Goal: Task Accomplishment & Management: Use online tool/utility

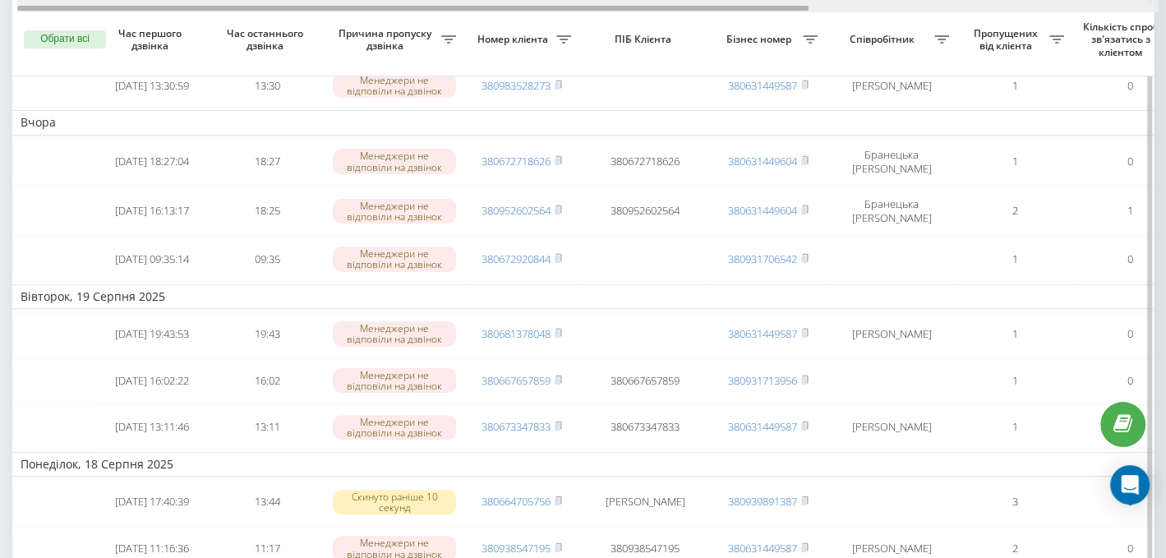
scroll to position [0, 501]
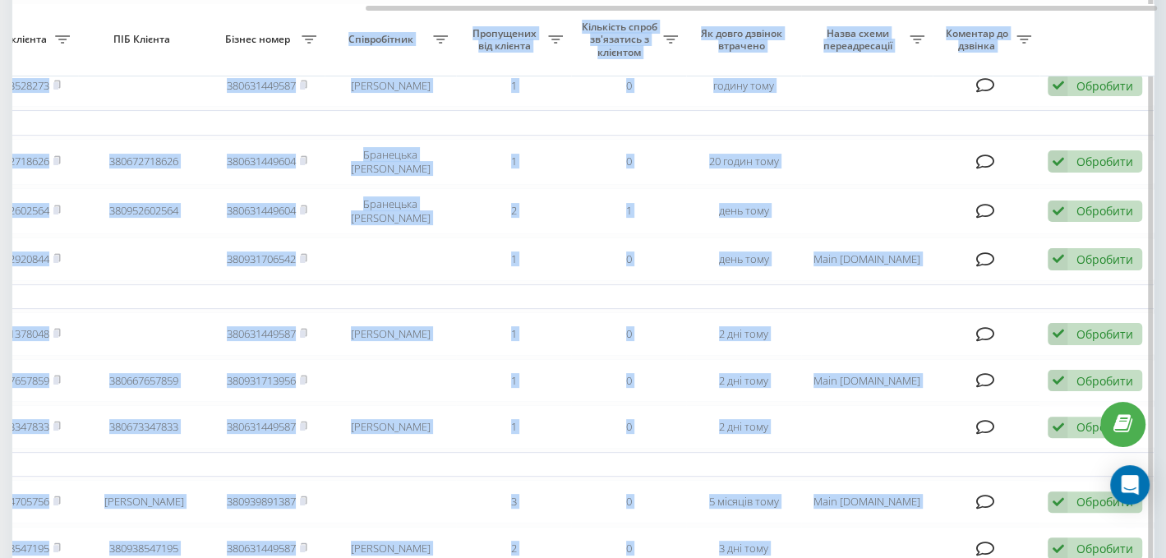
drag, startPoint x: 254, startPoint y: 11, endPoint x: 321, endPoint y: 16, distance: 66.7
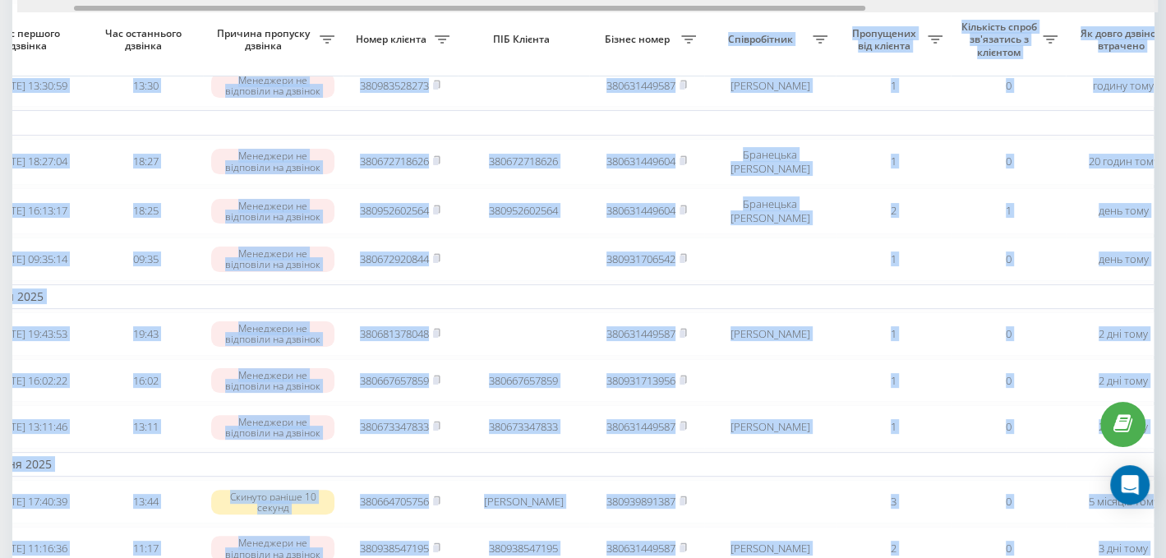
scroll to position [0, 0]
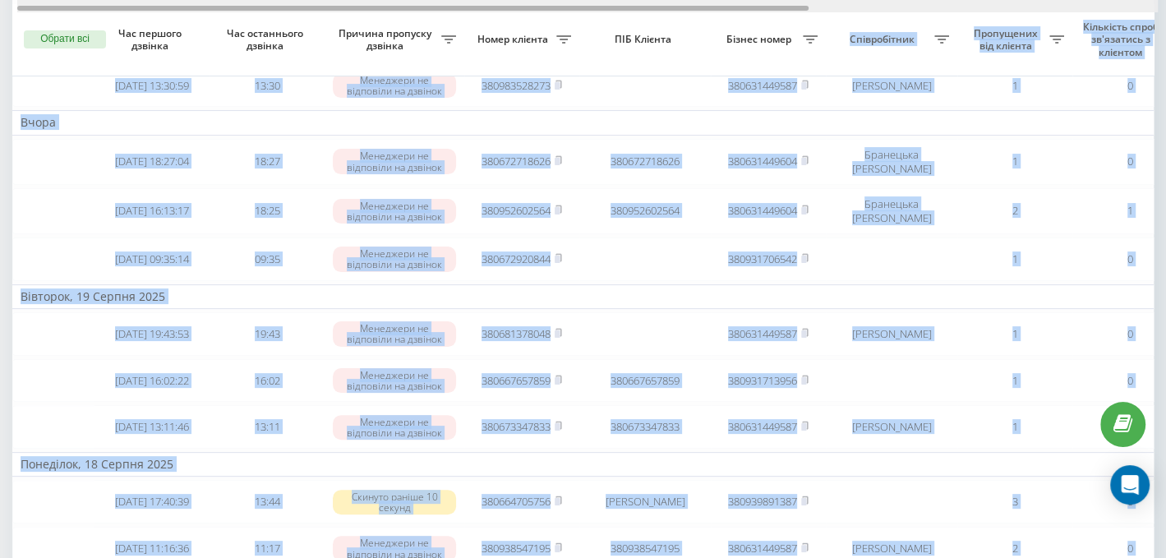
drag, startPoint x: 413, startPoint y: 9, endPoint x: 0, endPoint y: -17, distance: 413.4
click at [0, 0] on html "[DOMAIN_NAME] Проекти [DOMAIN_NAME] Дашборд Центр звернень Журнал дзвінків Журн…" at bounding box center [583, 115] width 1166 height 558
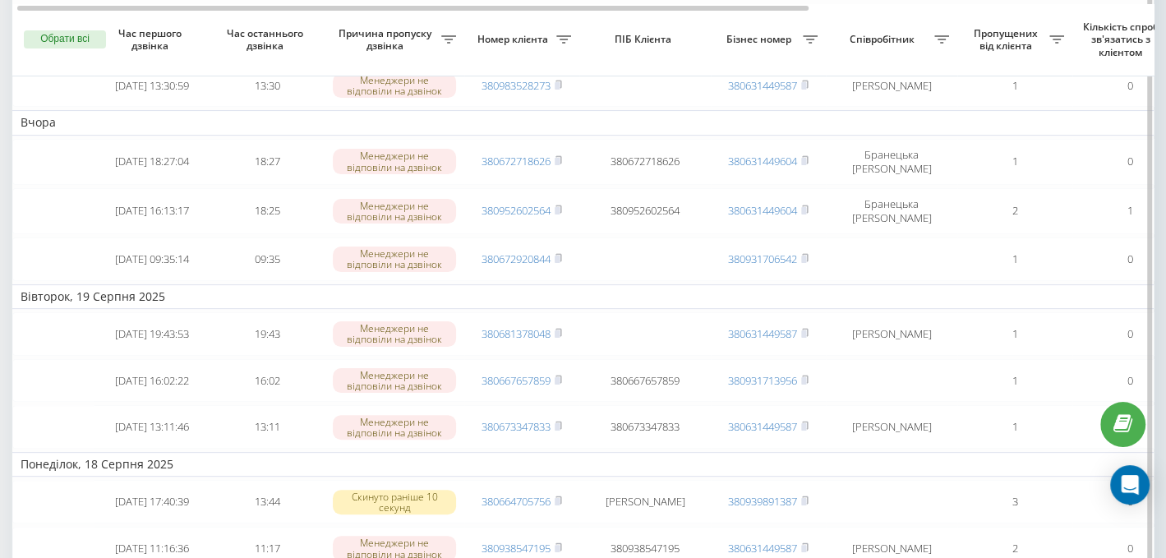
click at [449, 18] on th "Причина пропуску дзвінка" at bounding box center [395, 40] width 140 height 72
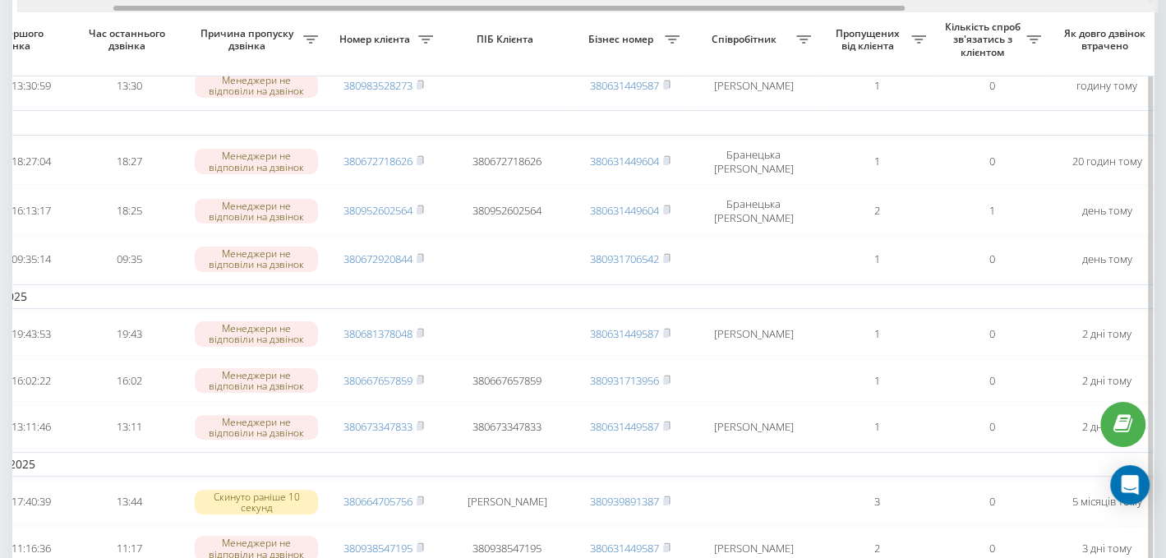
scroll to position [0, 48]
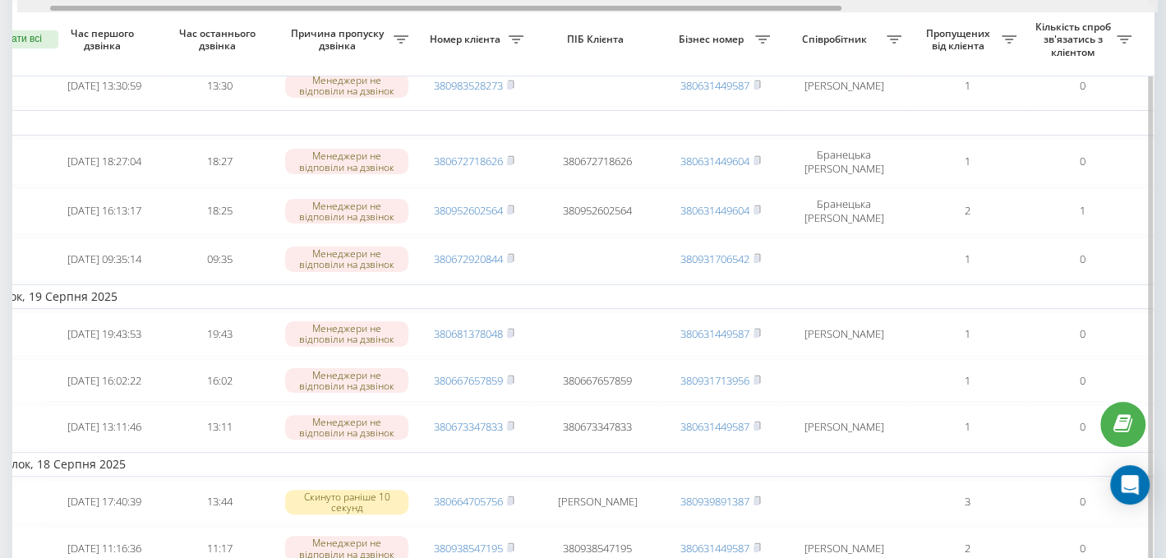
drag, startPoint x: 772, startPoint y: 9, endPoint x: 806, endPoint y: 19, distance: 35.1
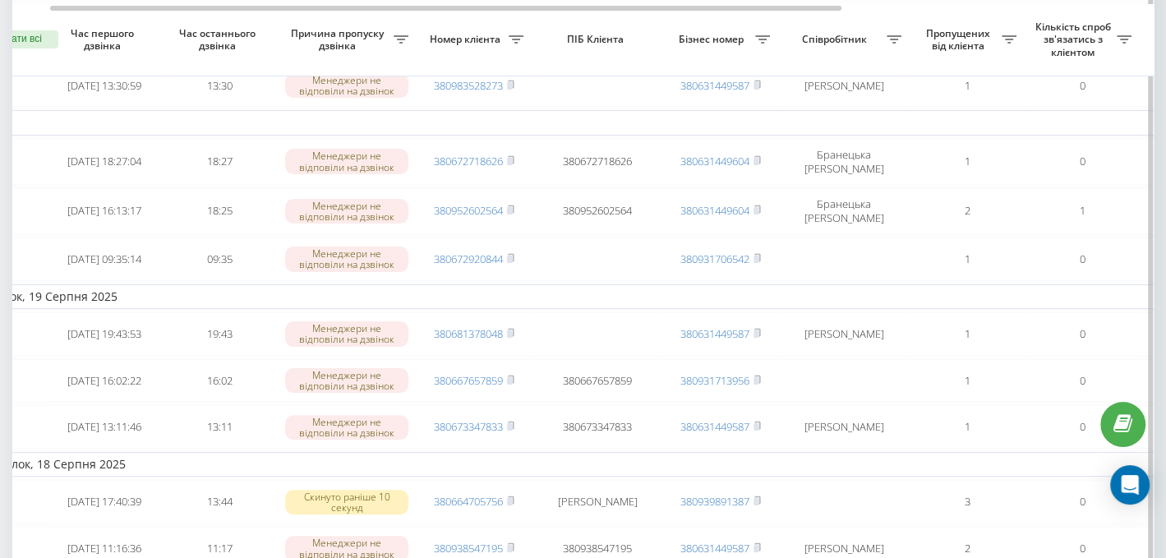
click at [79, 298] on td "Вівторок, 19 Серпня 2025" at bounding box center [787, 296] width 1644 height 25
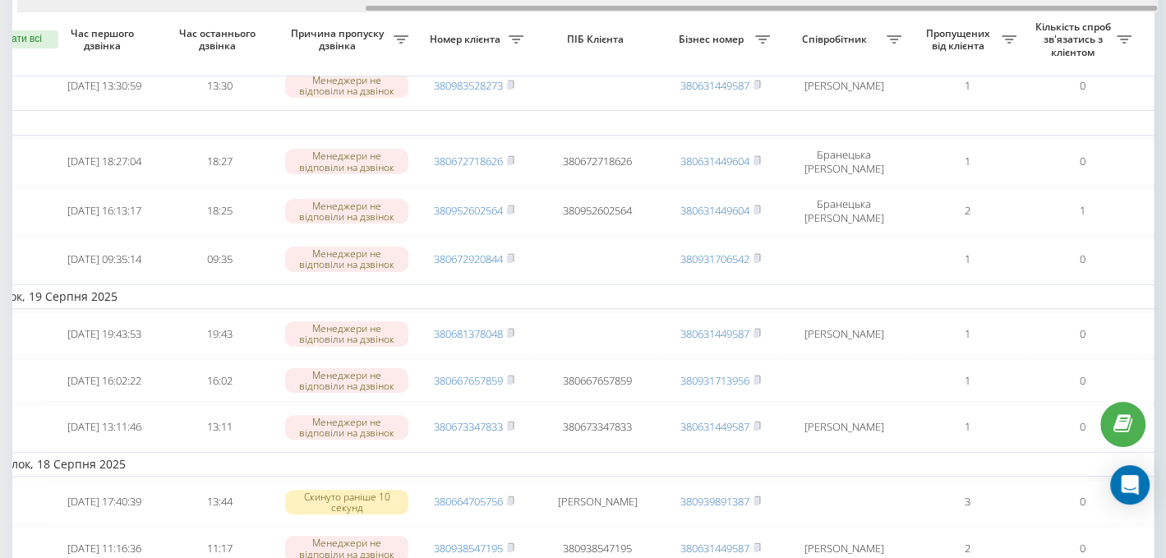
scroll to position [0, 501]
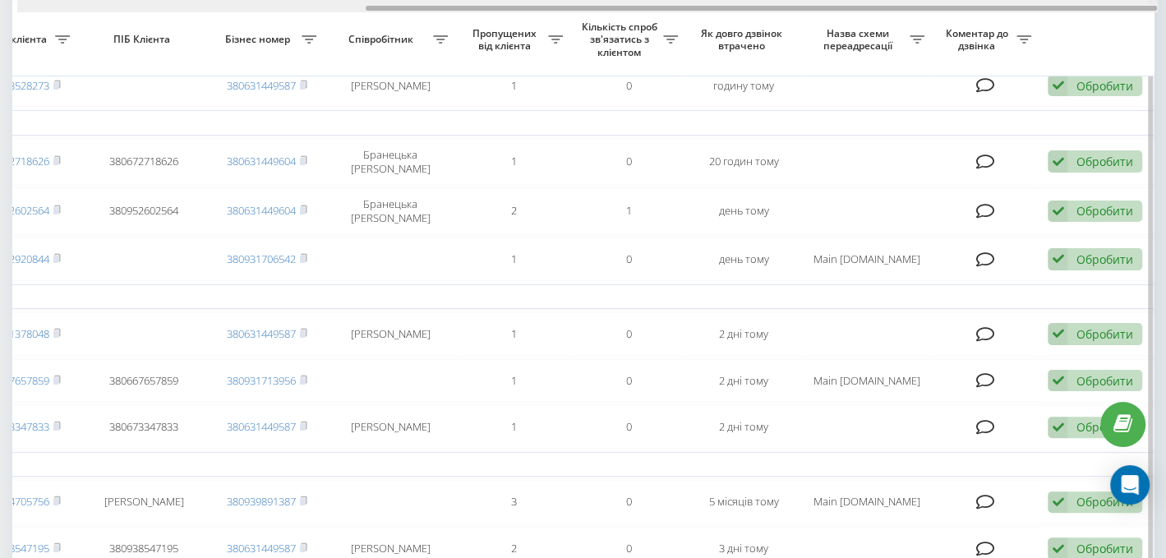
drag, startPoint x: 324, startPoint y: 3, endPoint x: 362, endPoint y: -1, distance: 38.0
click at [362, 0] on div at bounding box center [587, 6] width 1141 height 12
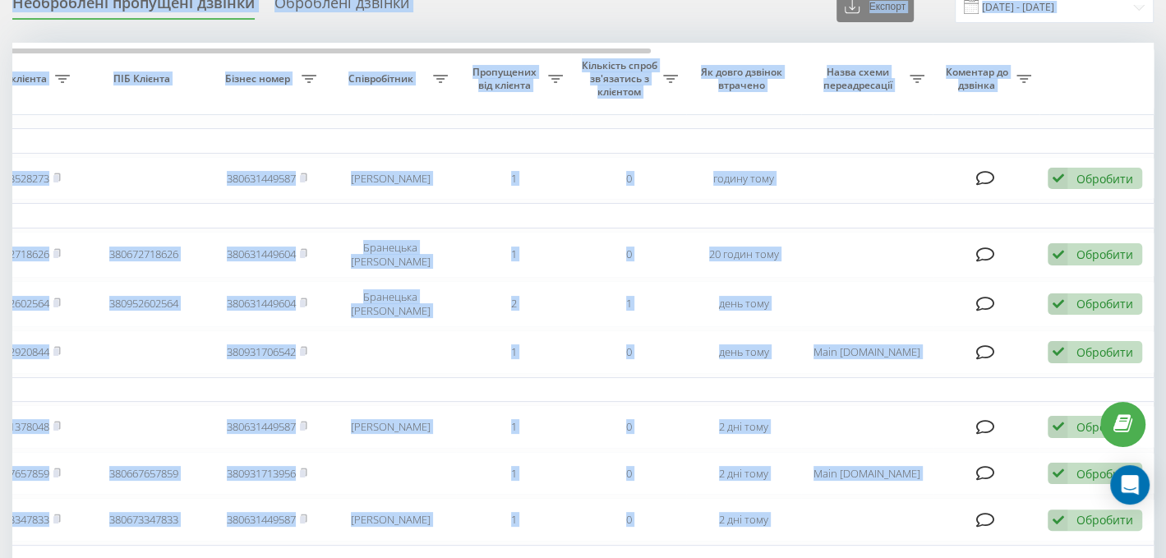
scroll to position [0, 0]
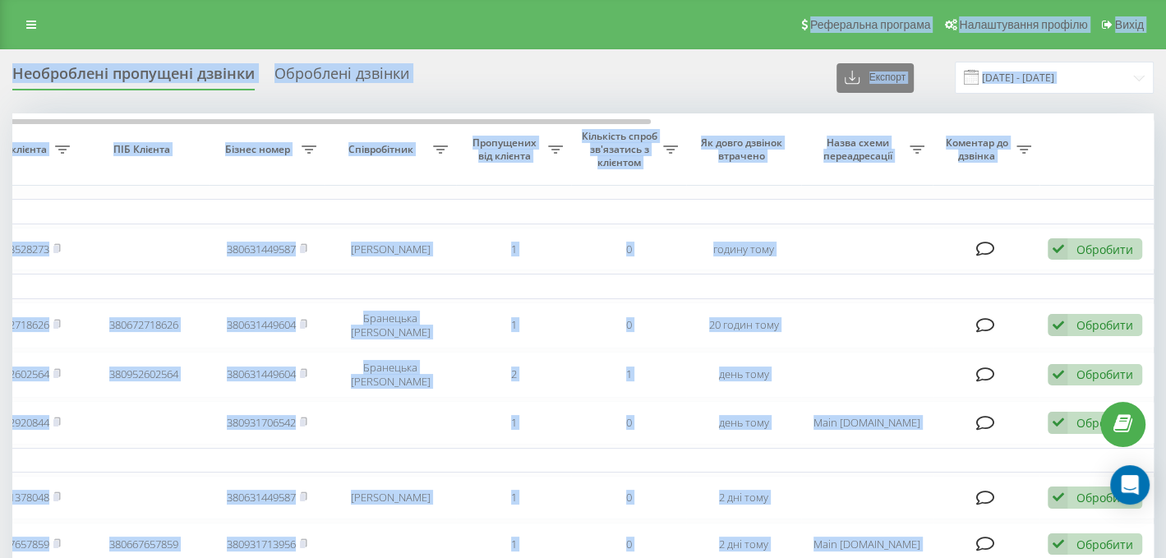
drag, startPoint x: 354, startPoint y: 7, endPoint x: 0, endPoint y: 1, distance: 354.2
click at [560, 68] on div "Необроблені пропущені дзвінки Оброблені дзвінки Експорт .csv .xlsx [DATE] - [DA…" at bounding box center [582, 78] width 1141 height 32
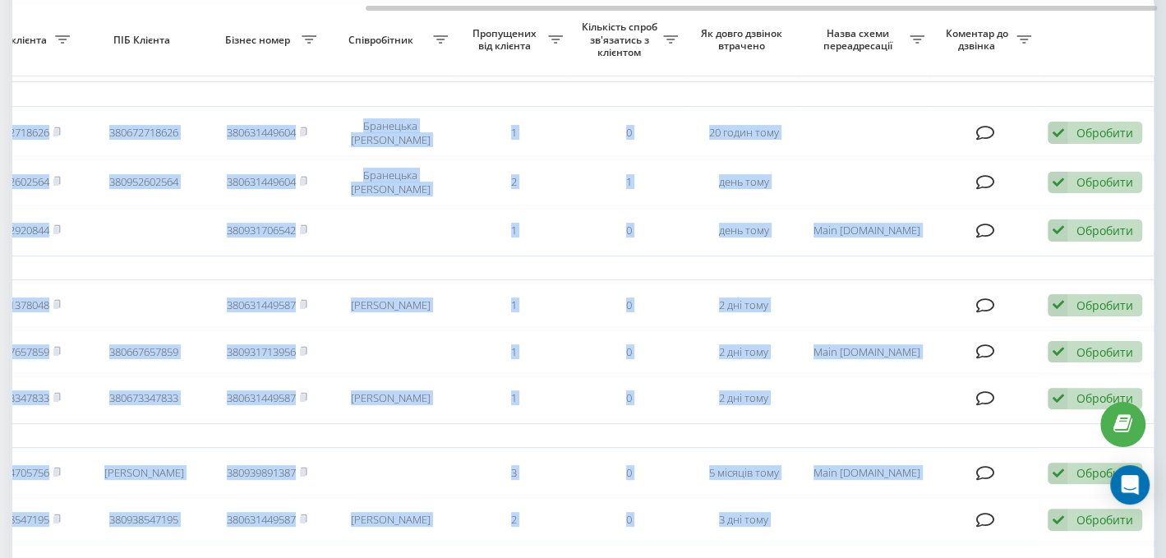
scroll to position [145, 0]
drag, startPoint x: 639, startPoint y: 3, endPoint x: 373, endPoint y: -4, distance: 265.5
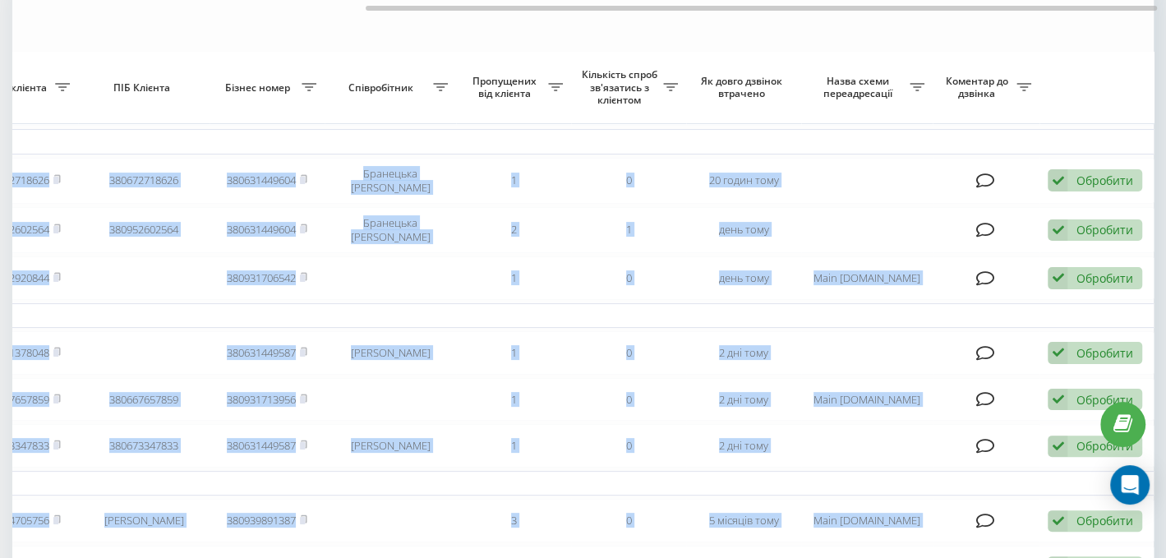
click at [373, 0] on html "[DOMAIN_NAME] Проекти [DOMAIN_NAME] Дашборд Центр звернень Журнал дзвінків Журн…" at bounding box center [583, 134] width 1166 height 558
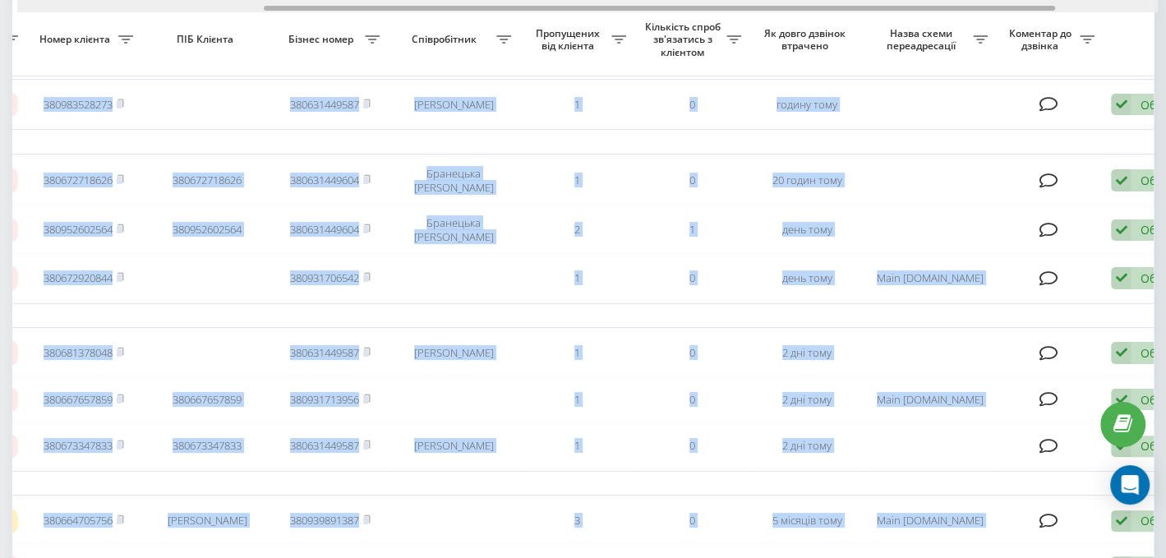
scroll to position [0, 0]
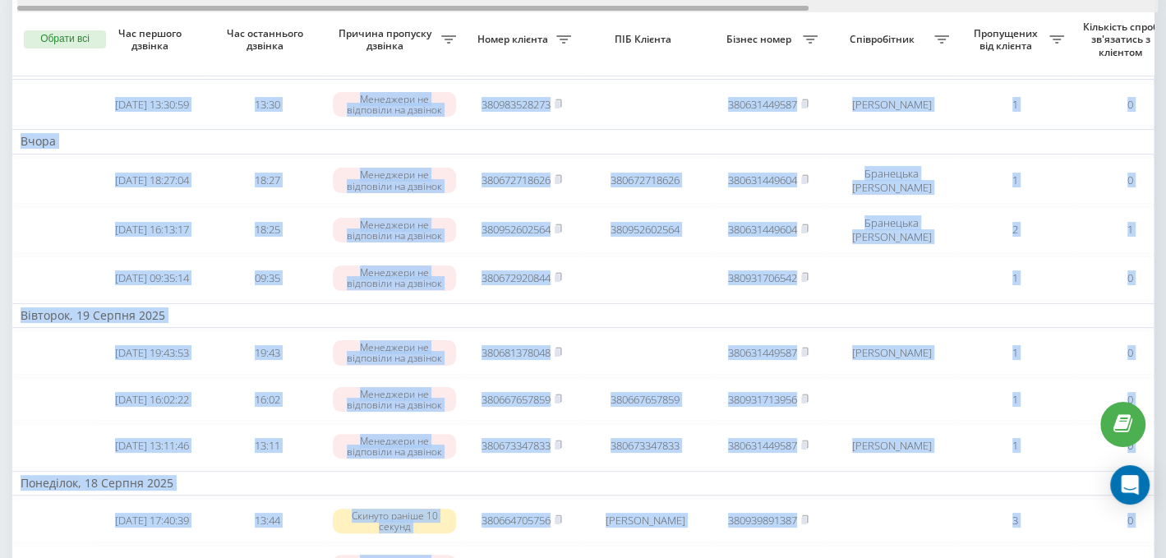
drag, startPoint x: 422, startPoint y: 3, endPoint x: 0, endPoint y: -53, distance: 425.3
click at [0, 0] on html "[DOMAIN_NAME] Проекти [DOMAIN_NAME] Дашборд Центр звернень Журнал дзвінків Журн…" at bounding box center [583, 134] width 1166 height 558
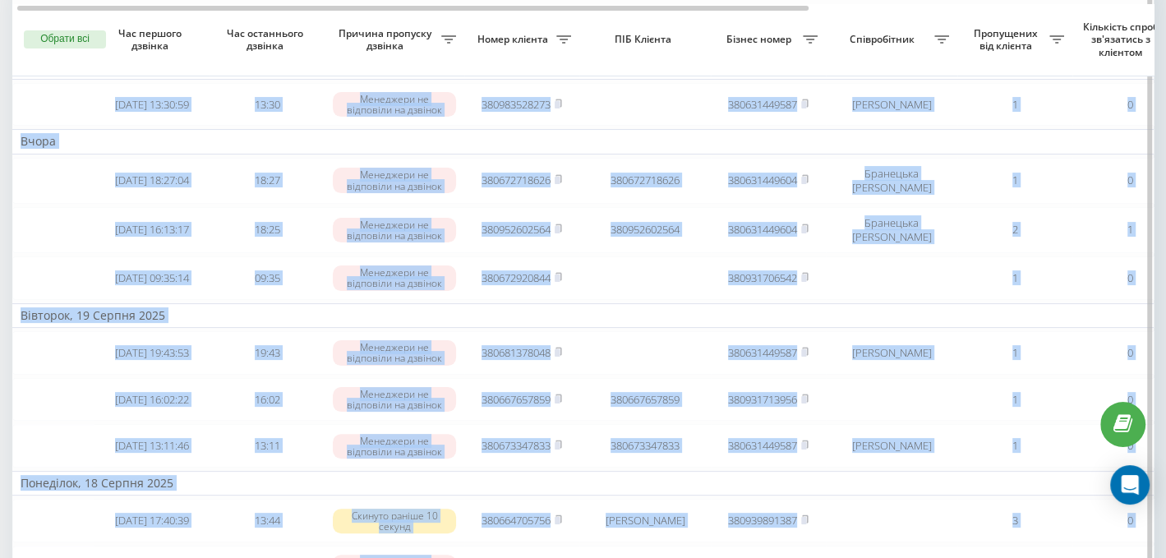
click at [362, 311] on td "Вівторок, 19 Серпня 2025" at bounding box center [834, 315] width 1644 height 25
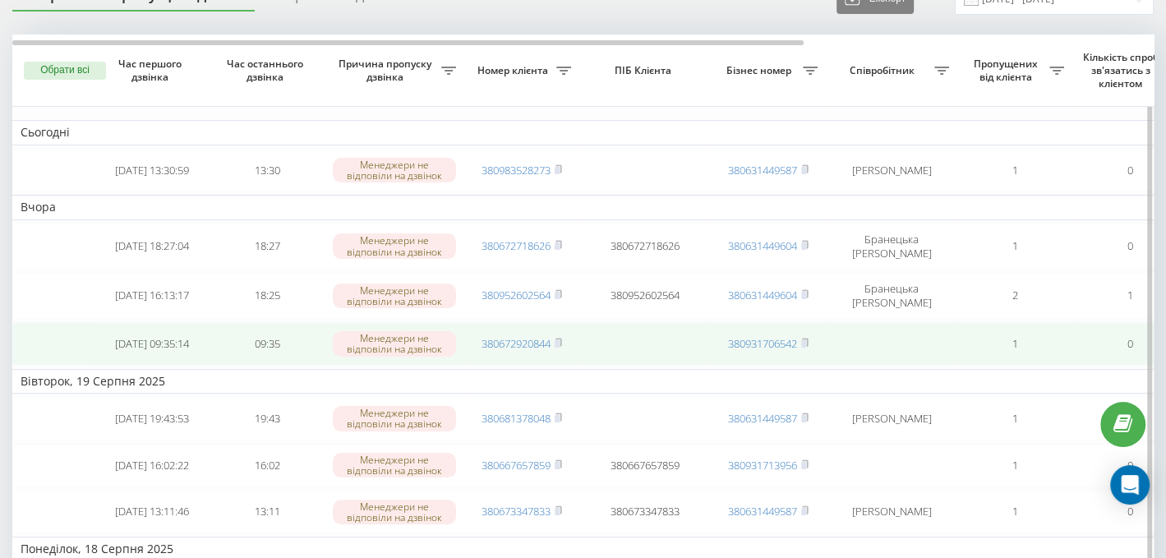
scroll to position [62, 0]
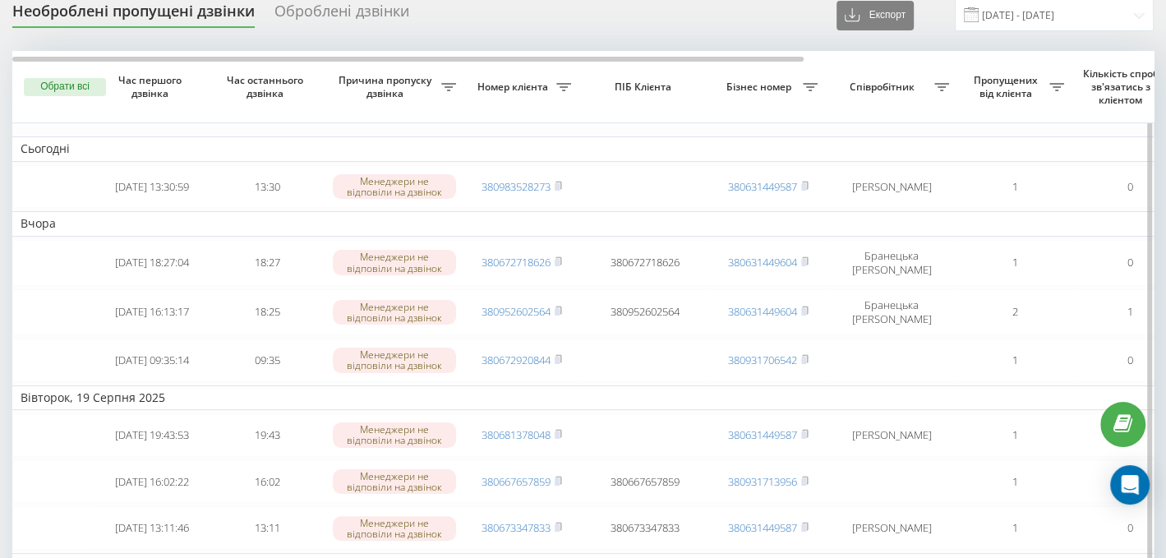
click at [636, 220] on td "Вчора" at bounding box center [834, 223] width 1644 height 25
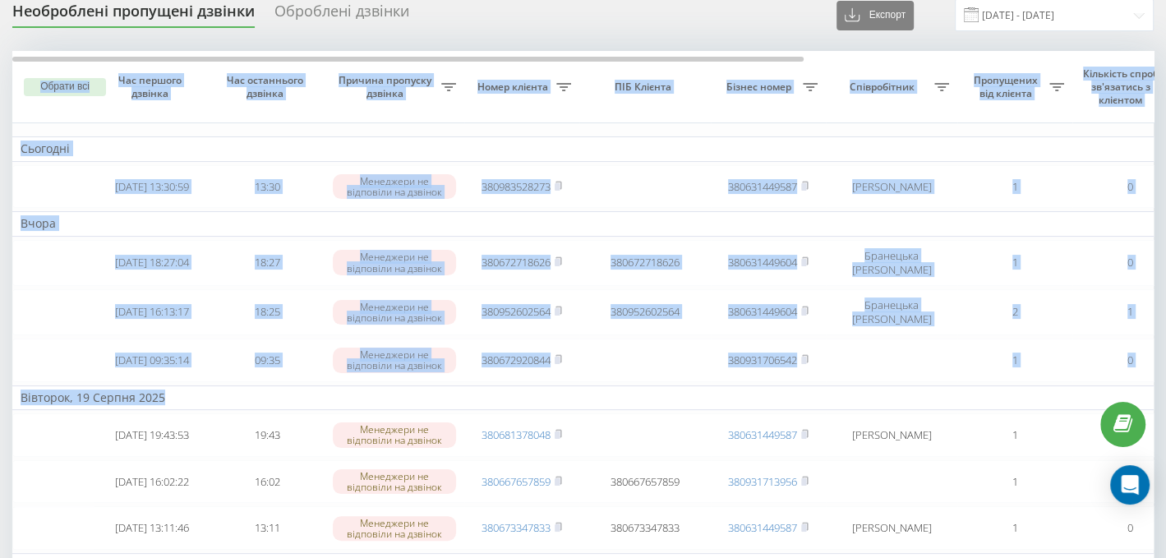
drag, startPoint x: 338, startPoint y: 392, endPoint x: 11, endPoint y: 387, distance: 327.1
click at [394, 390] on td "Вівторок, 19 Серпня 2025" at bounding box center [834, 397] width 1644 height 25
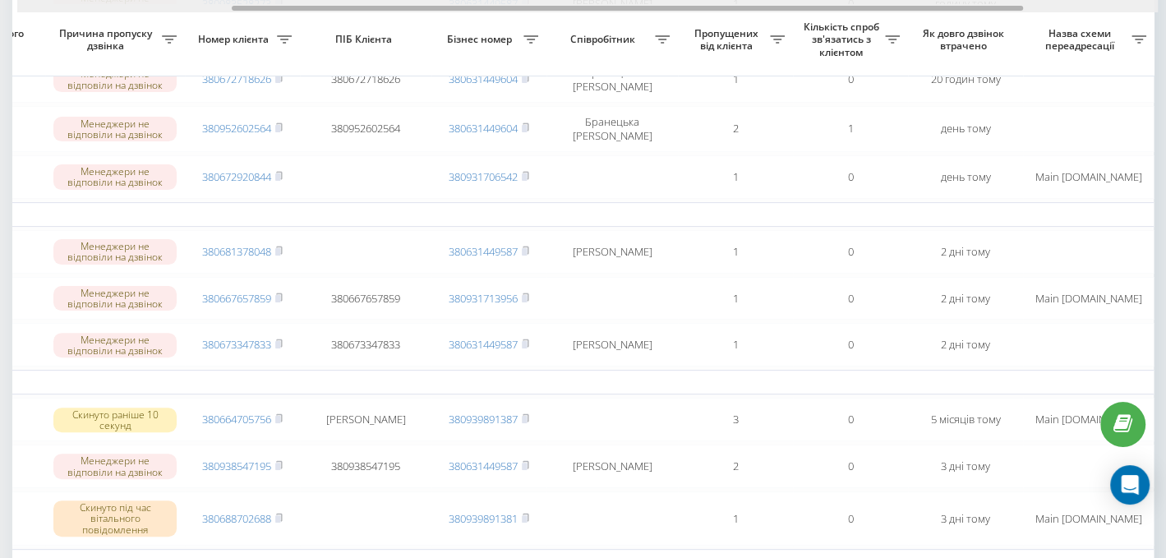
scroll to position [0, 0]
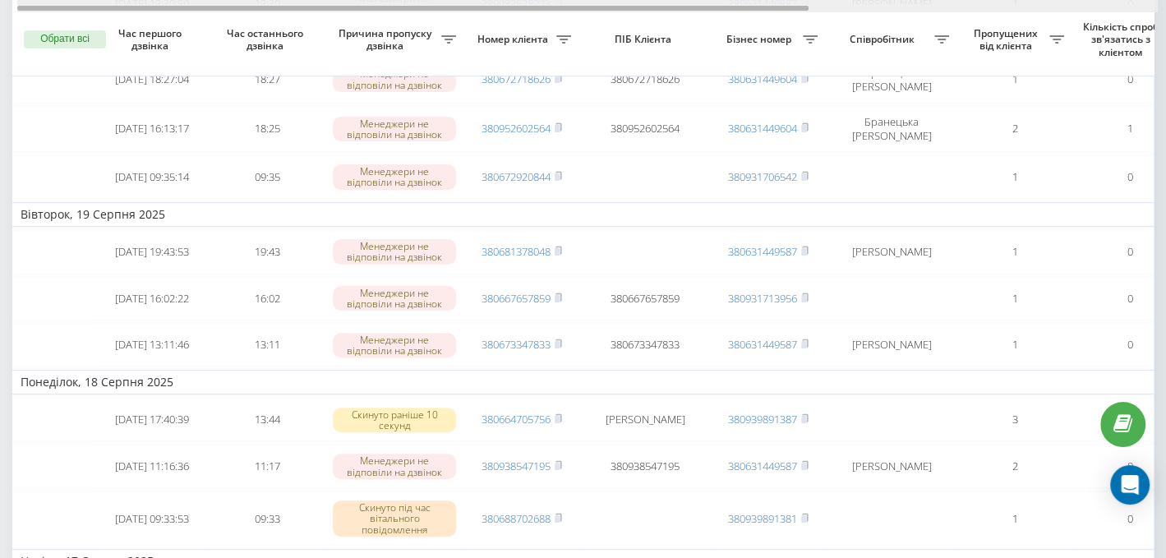
drag, startPoint x: 311, startPoint y: 6, endPoint x: 0, endPoint y: -2, distance: 311.6
click at [0, 0] on html "[DOMAIN_NAME] Проекти [DOMAIN_NAME] Дашборд Центр звернень Журнал дзвінків Журн…" at bounding box center [583, 33] width 1166 height 558
